Goal: Check status

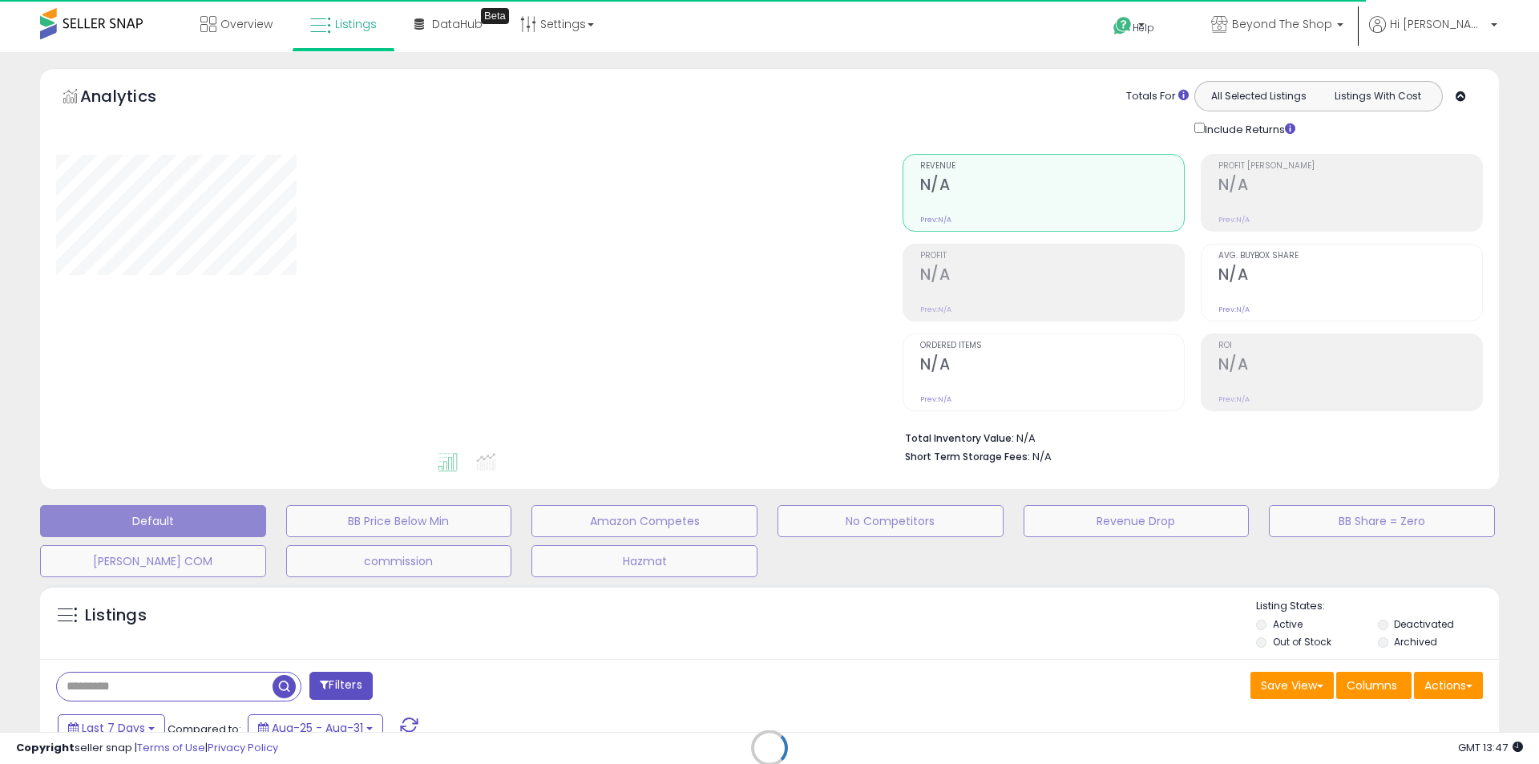
select select "**"
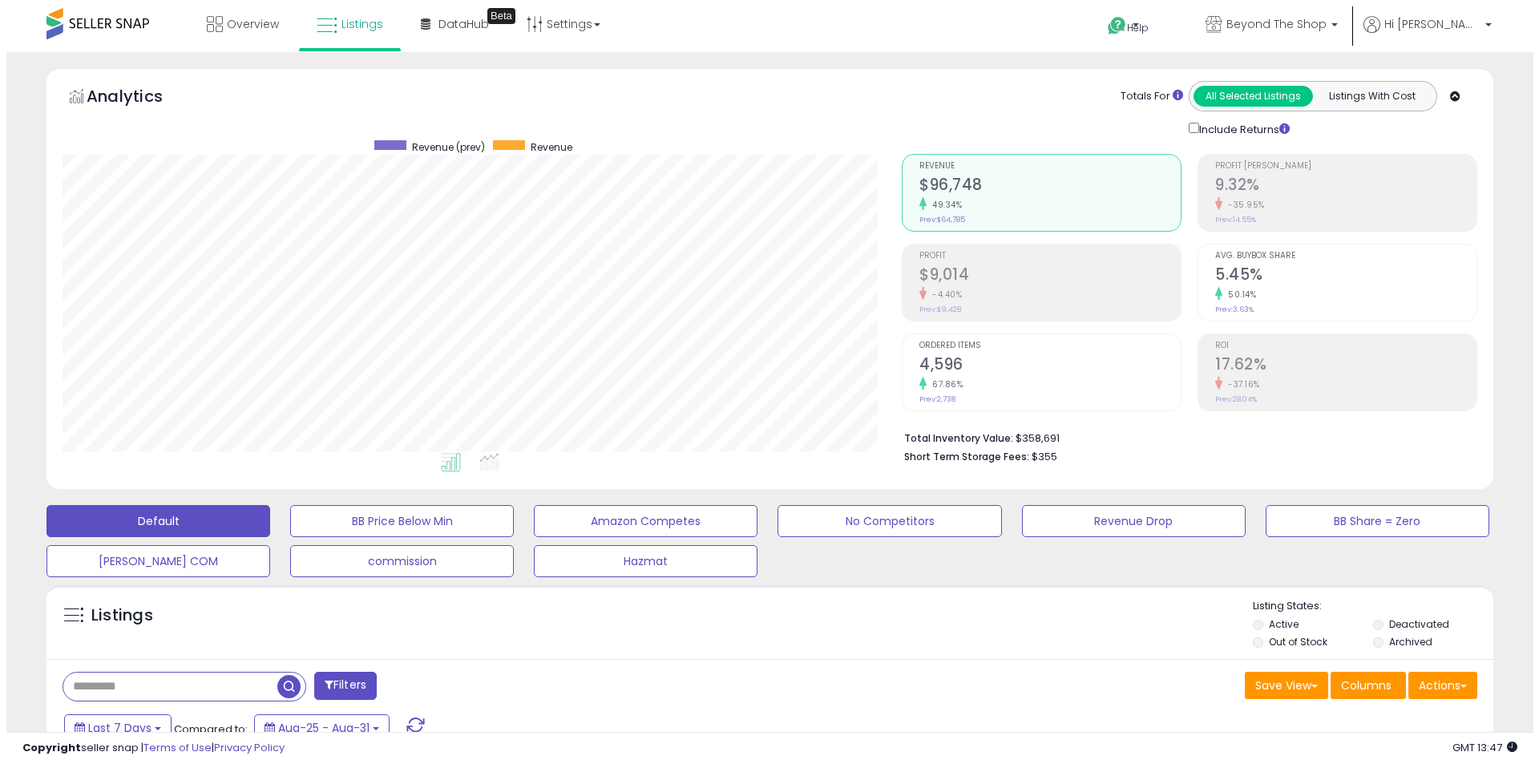
scroll to position [329, 839]
click at [887, 281] on div "Retrieving aggregations.. Revenue $96,748 49.34% Prev: $64,785 Profit $9,014" at bounding box center [1183, 305] width 600 height 335
click at [911, 277] on li "Profit $9,014 -4.40% Prev: $9,428" at bounding box center [1035, 283] width 280 height 78
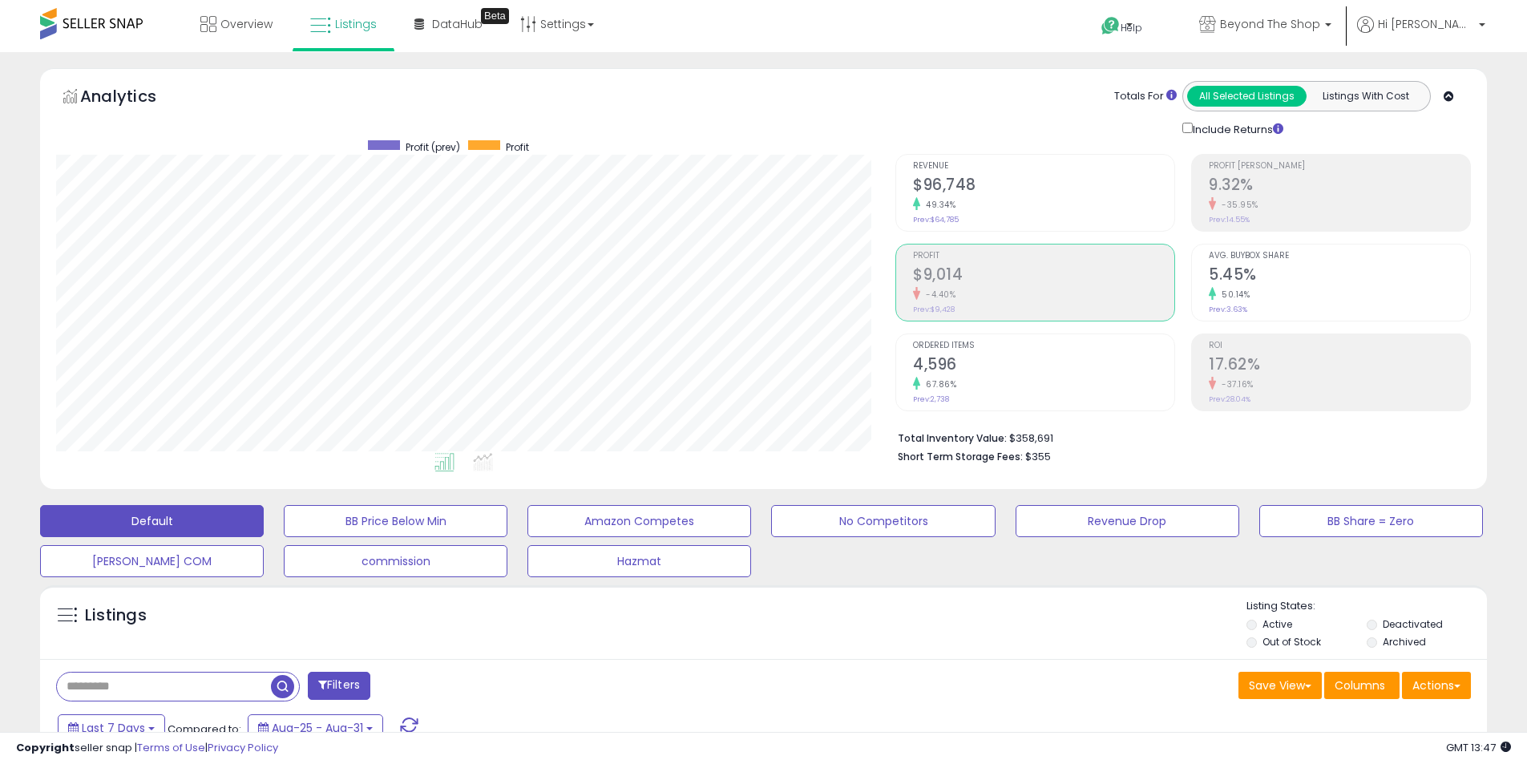
click at [928, 203] on small "49.34%" at bounding box center [937, 205] width 35 height 12
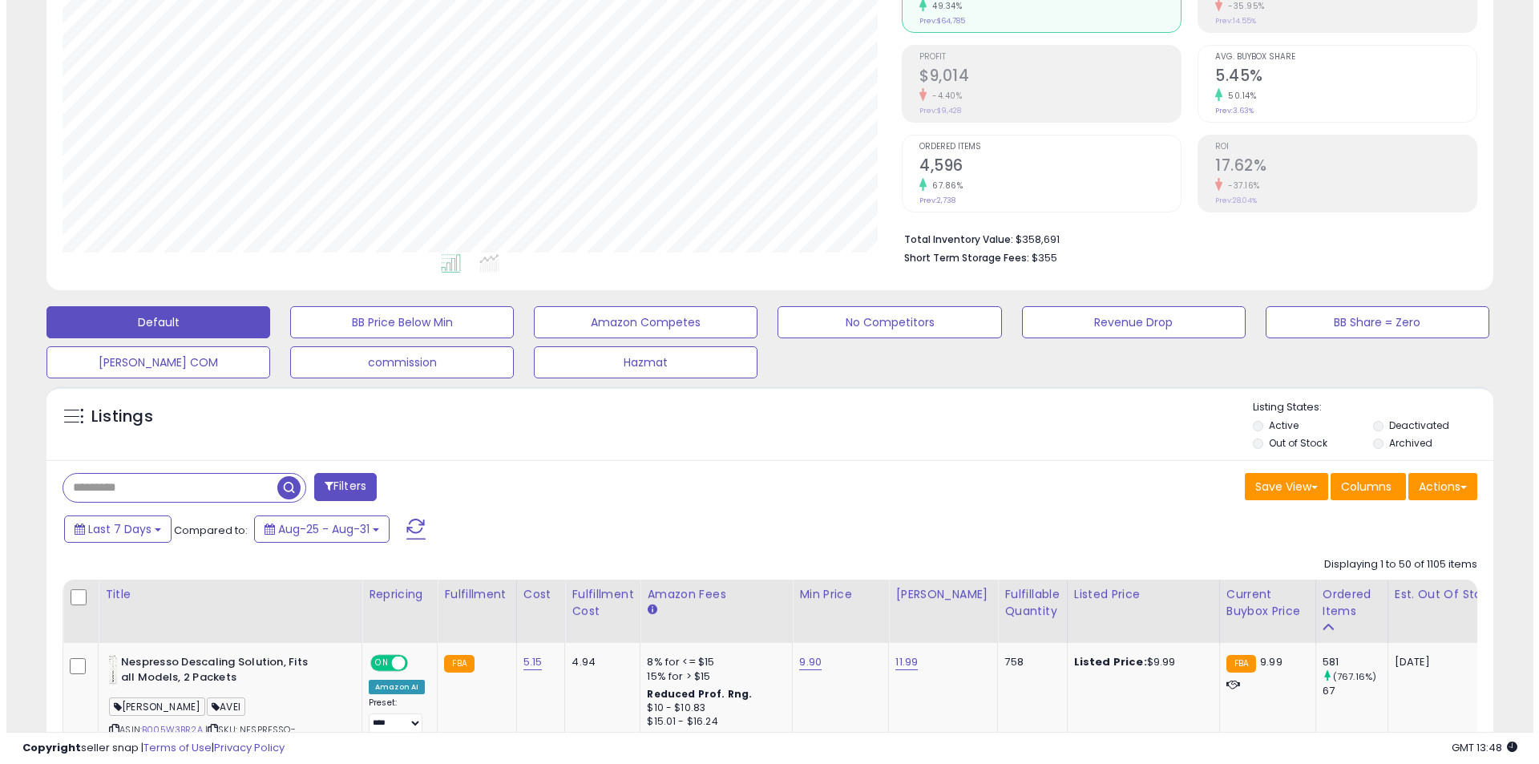
scroll to position [0, 0]
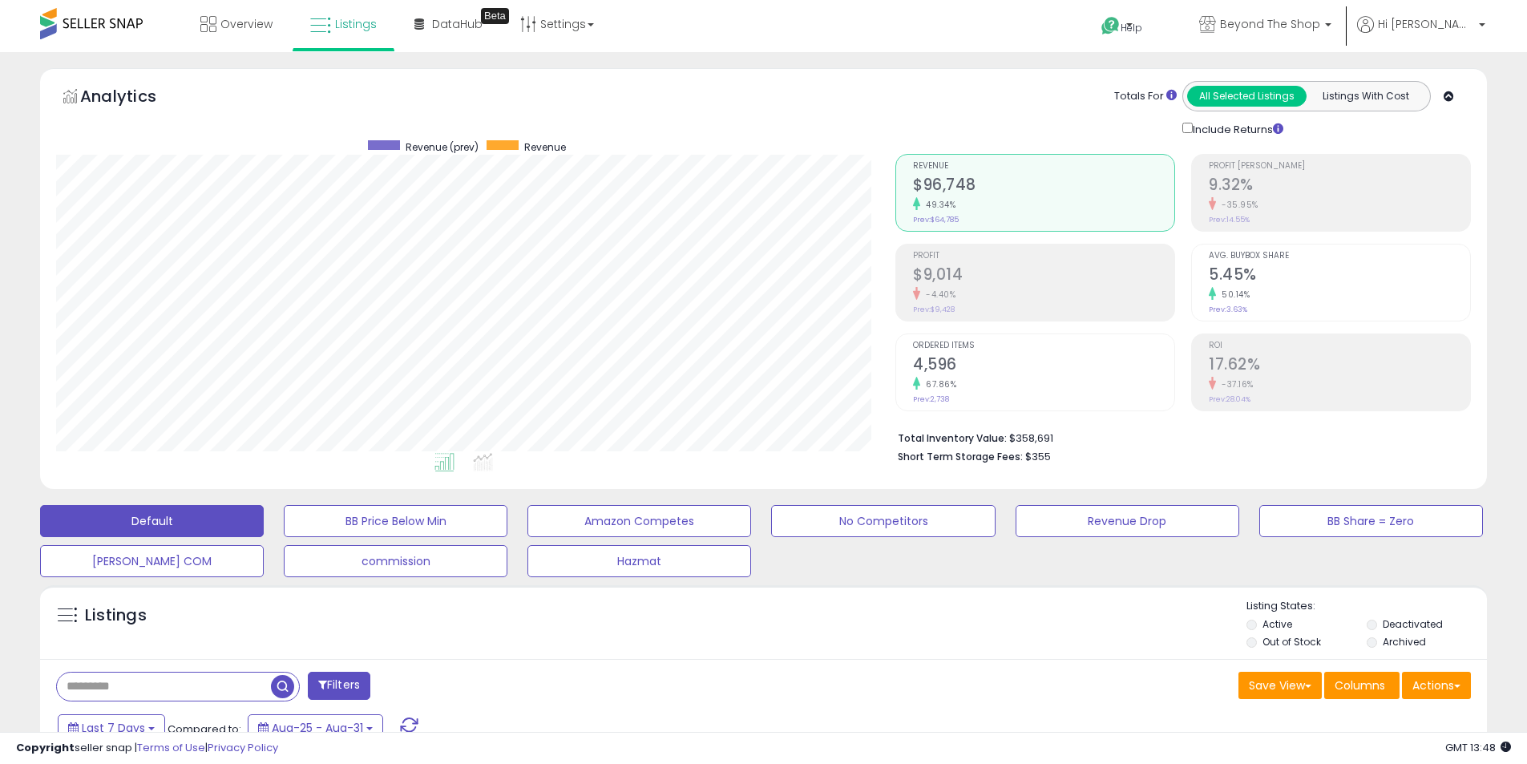
click at [944, 269] on h2 "$9,014" at bounding box center [1043, 276] width 261 height 22
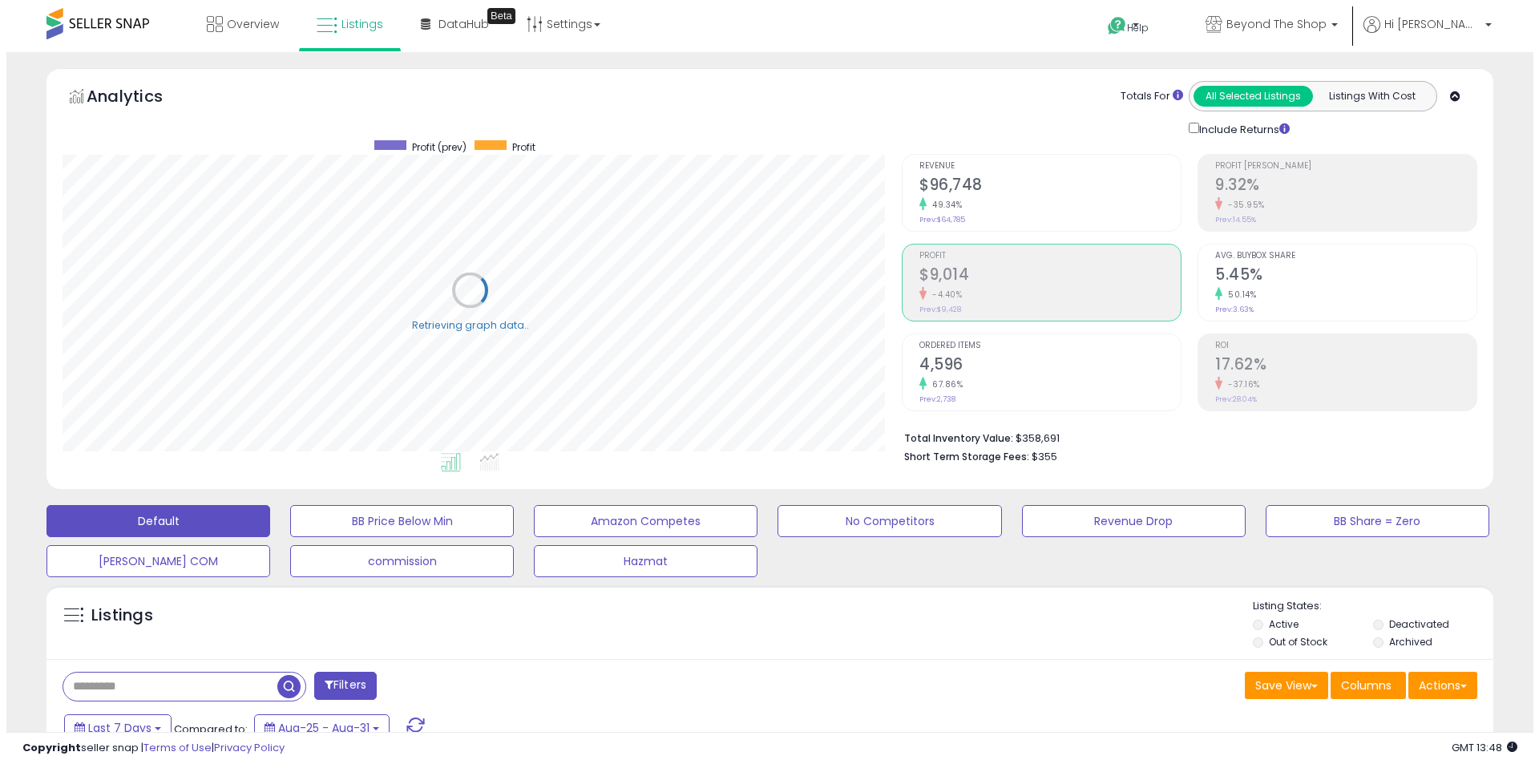
scroll to position [801287, 800776]
click at [979, 204] on div "49.34%" at bounding box center [1043, 204] width 261 height 15
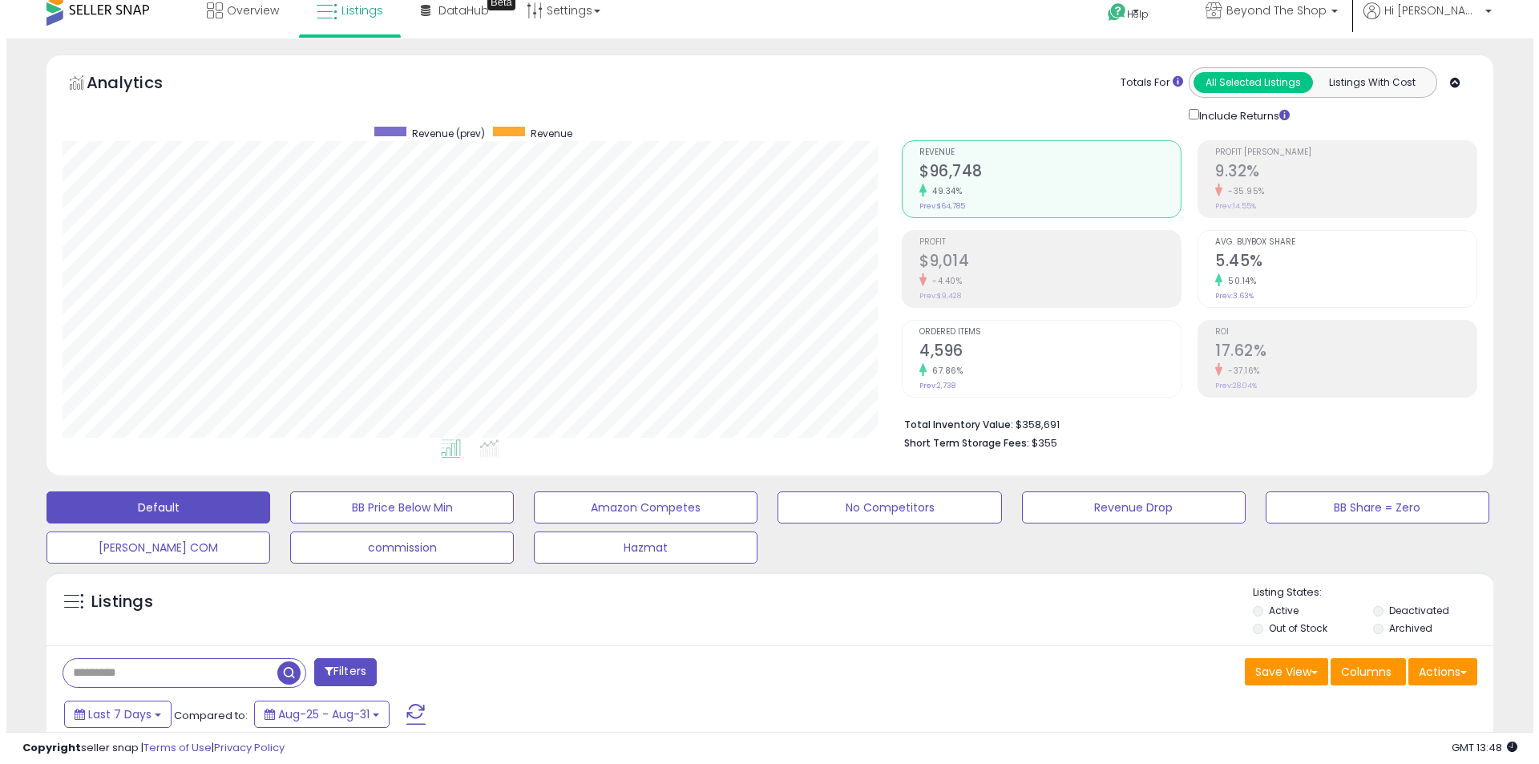
scroll to position [0, 0]
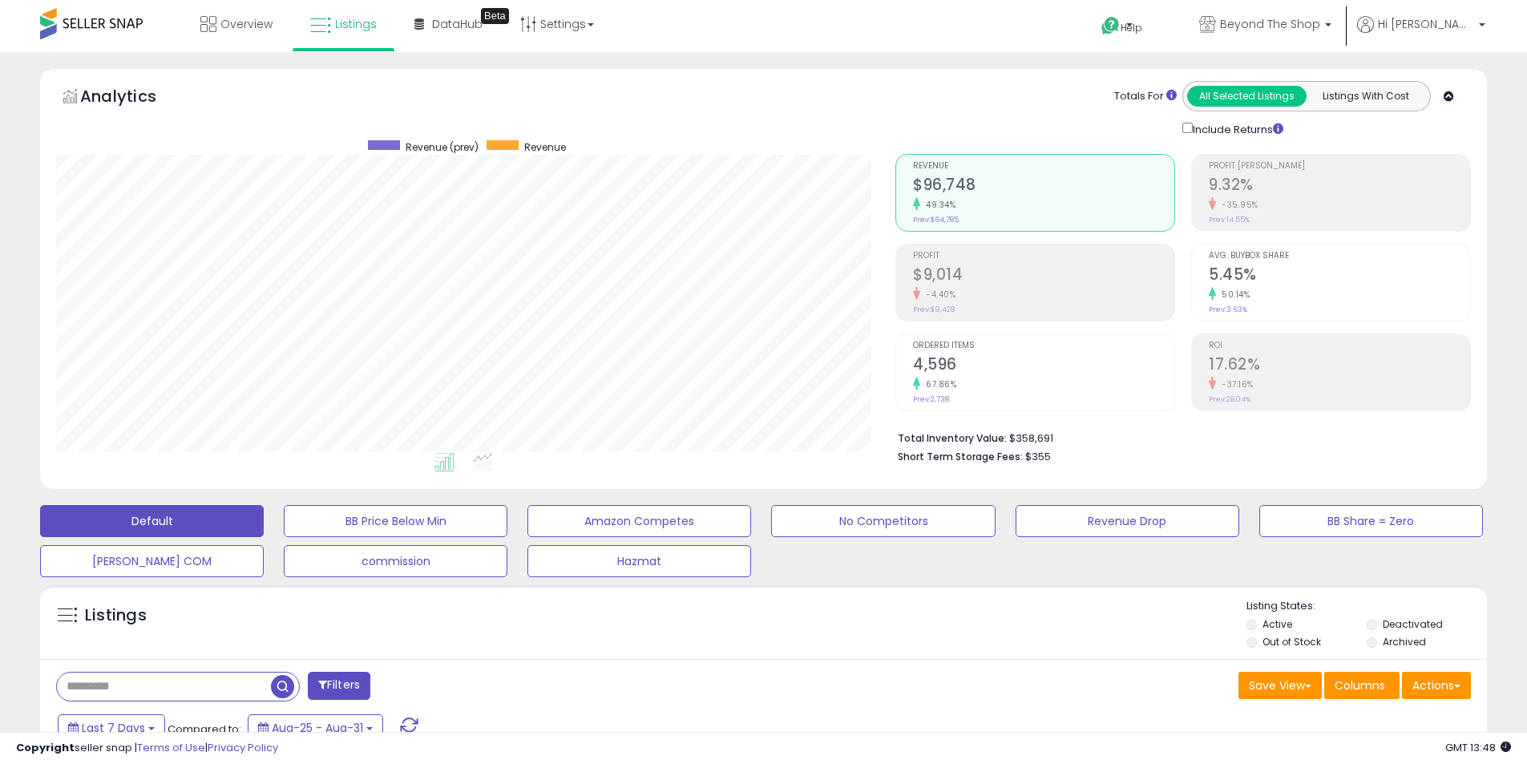
click at [1271, 208] on div "-35.95%" at bounding box center [1339, 204] width 261 height 15
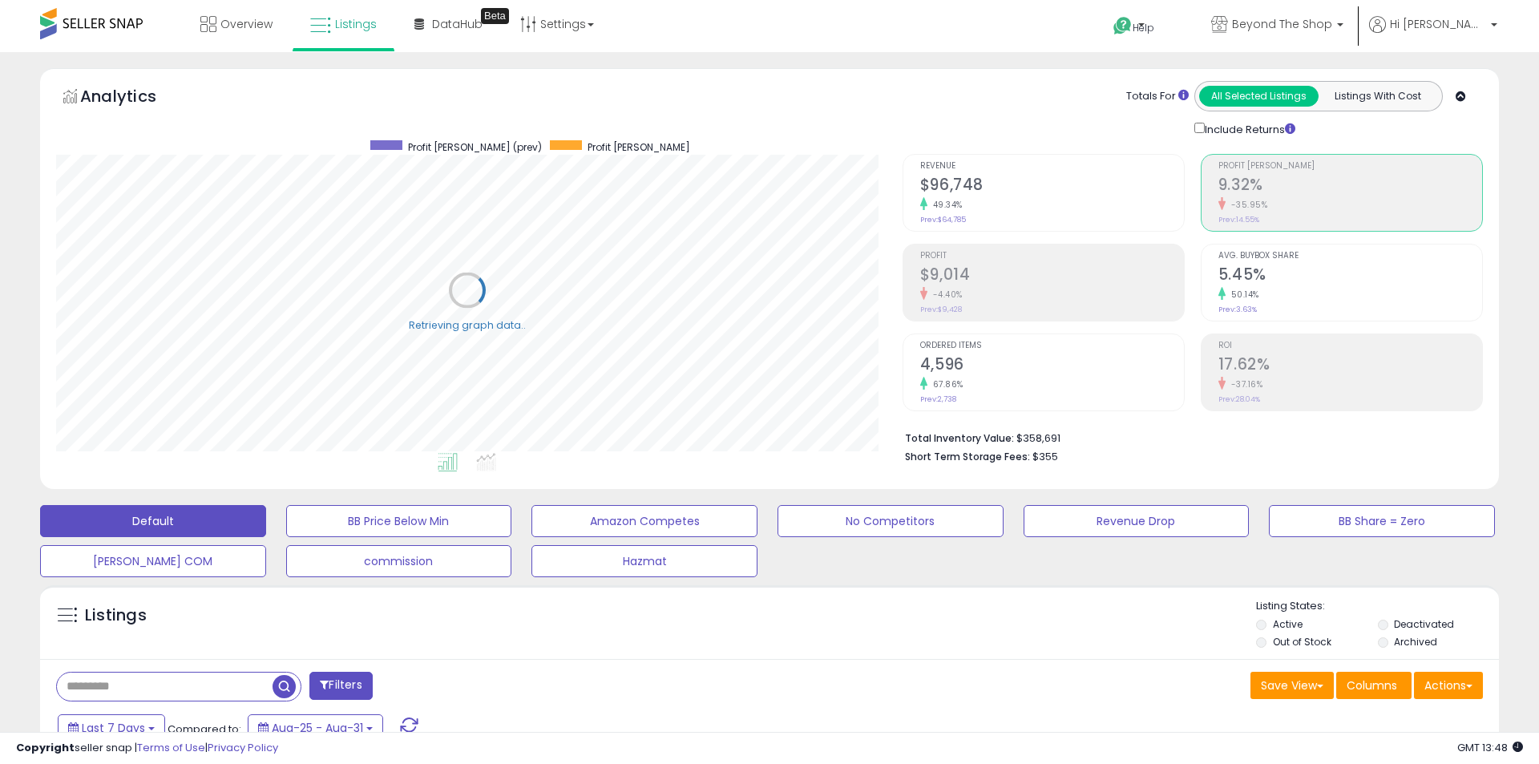
scroll to position [801287, 800776]
click at [1074, 178] on h2 "$96,748" at bounding box center [1043, 187] width 261 height 22
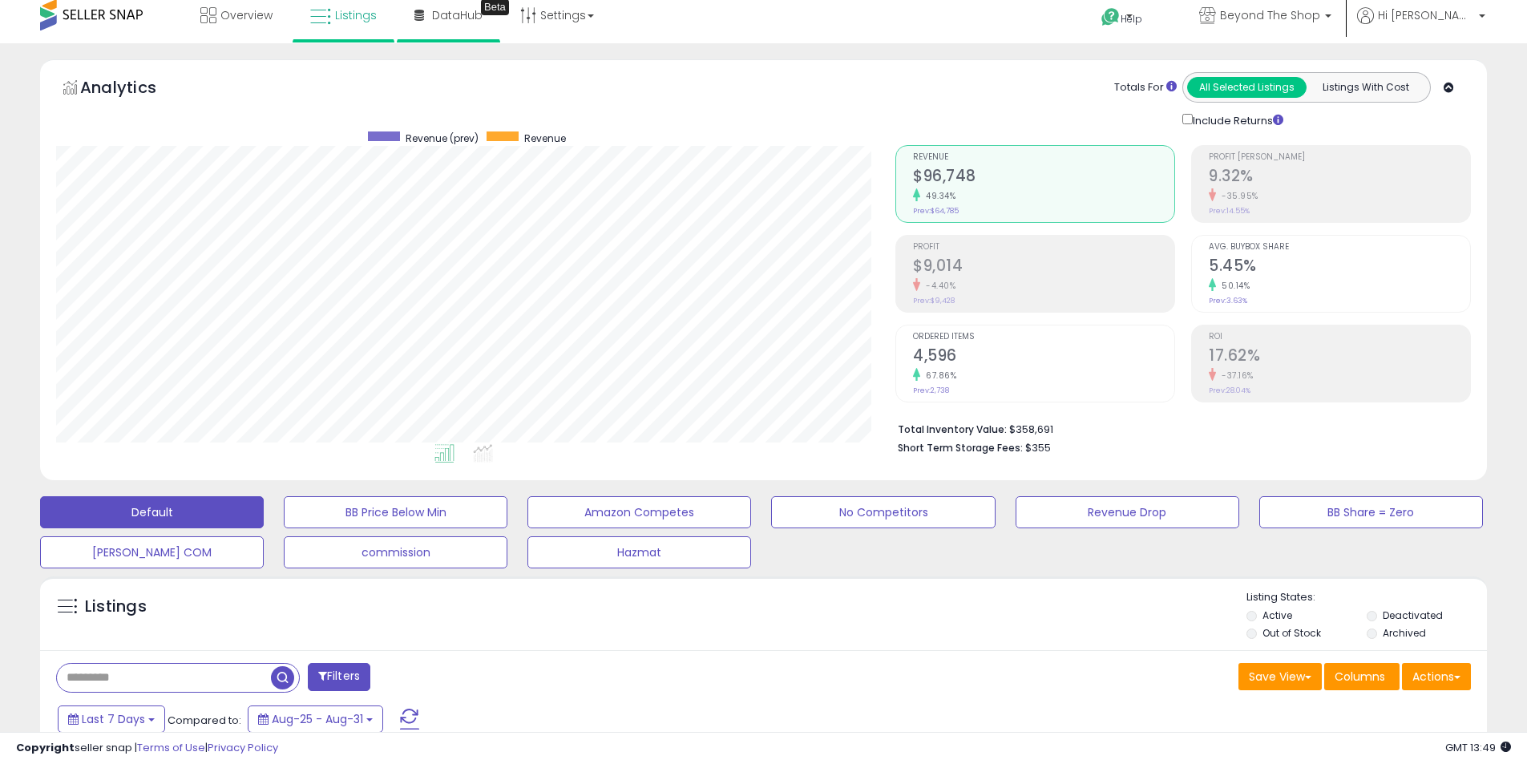
scroll to position [0, 0]
